Goal: Find specific page/section: Find specific page/section

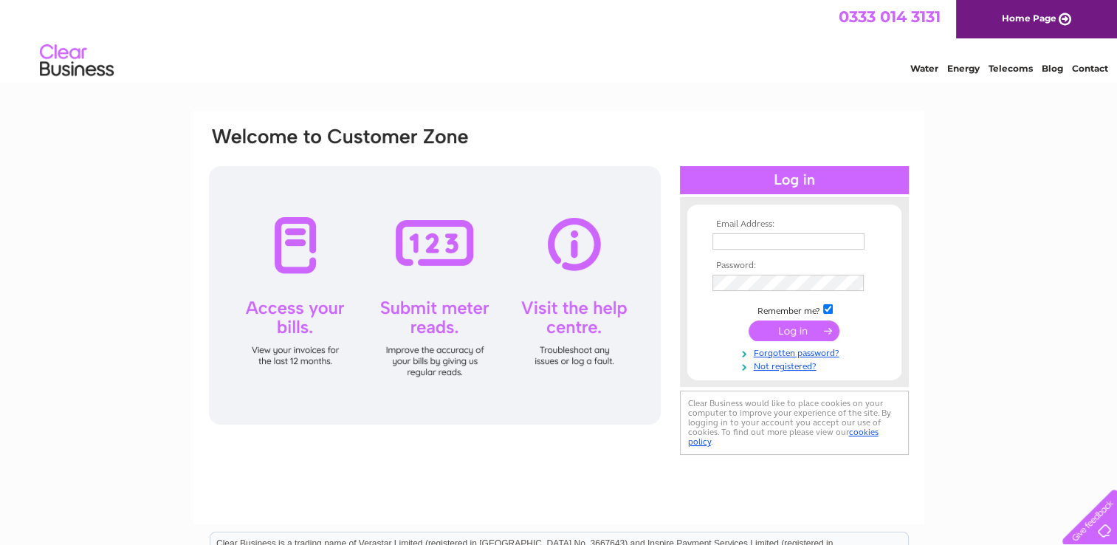
type input "[PERSON_NAME][EMAIL_ADDRESS][PERSON_NAME][DOMAIN_NAME]"
click at [812, 328] on input "submit" at bounding box center [794, 330] width 91 height 21
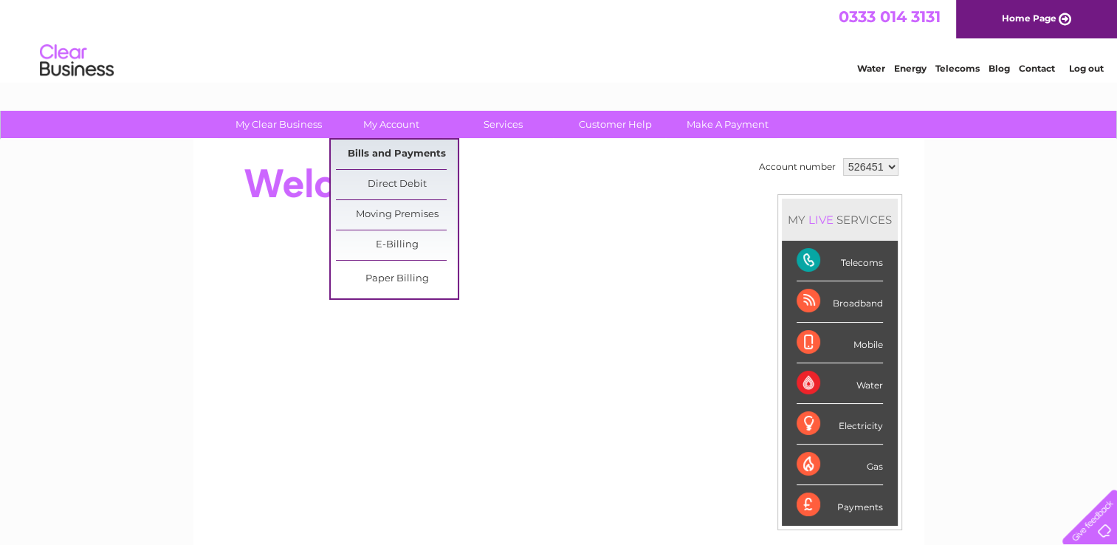
click at [373, 159] on link "Bills and Payments" at bounding box center [397, 155] width 122 height 30
click at [373, 153] on link "Bills and Payments" at bounding box center [397, 155] width 122 height 30
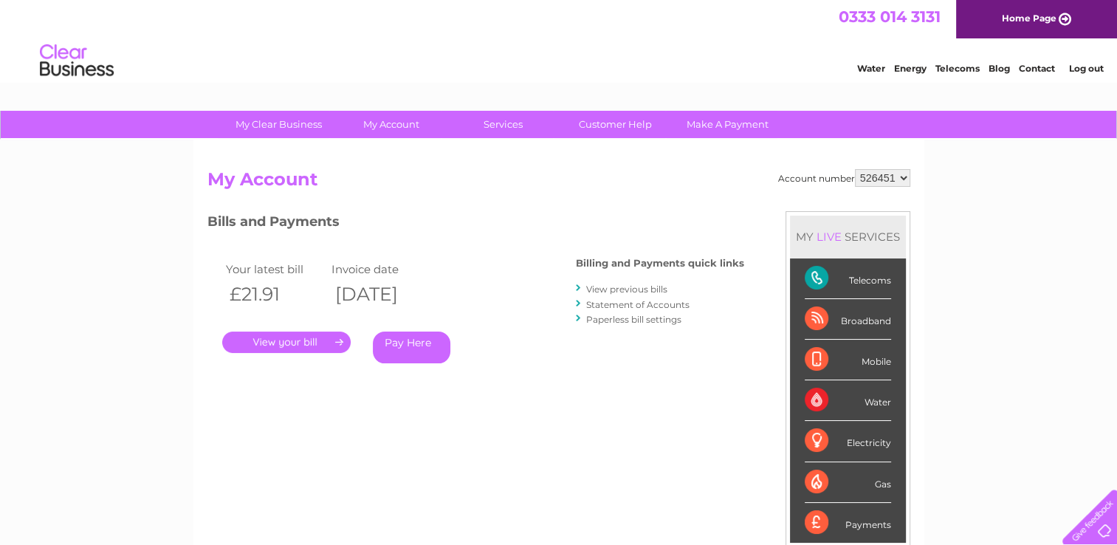
click at [286, 345] on link "." at bounding box center [286, 341] width 128 height 21
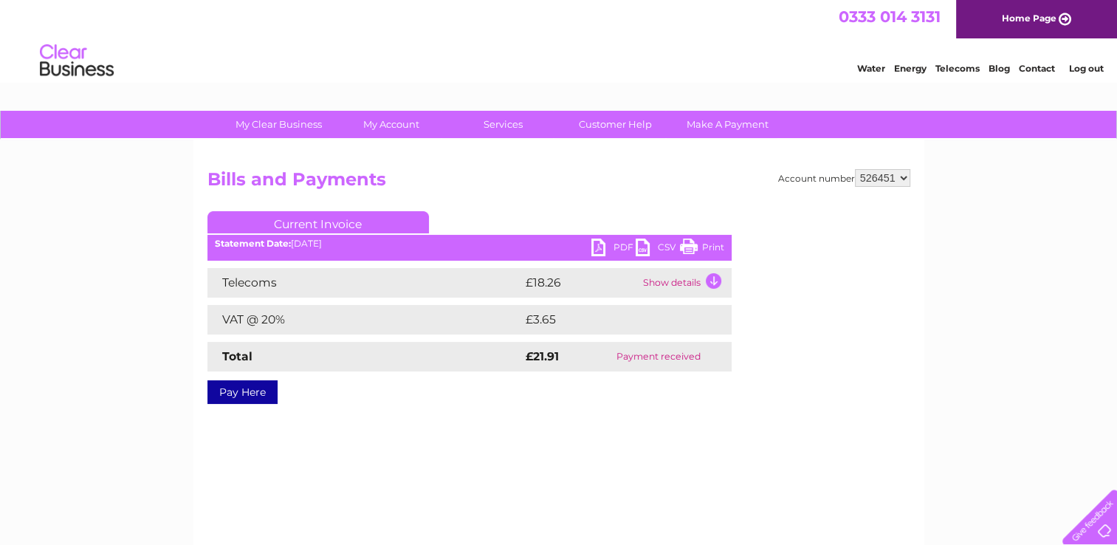
click at [596, 252] on link "PDF" at bounding box center [613, 248] width 44 height 21
